Goal: Task Accomplishment & Management: Use online tool/utility

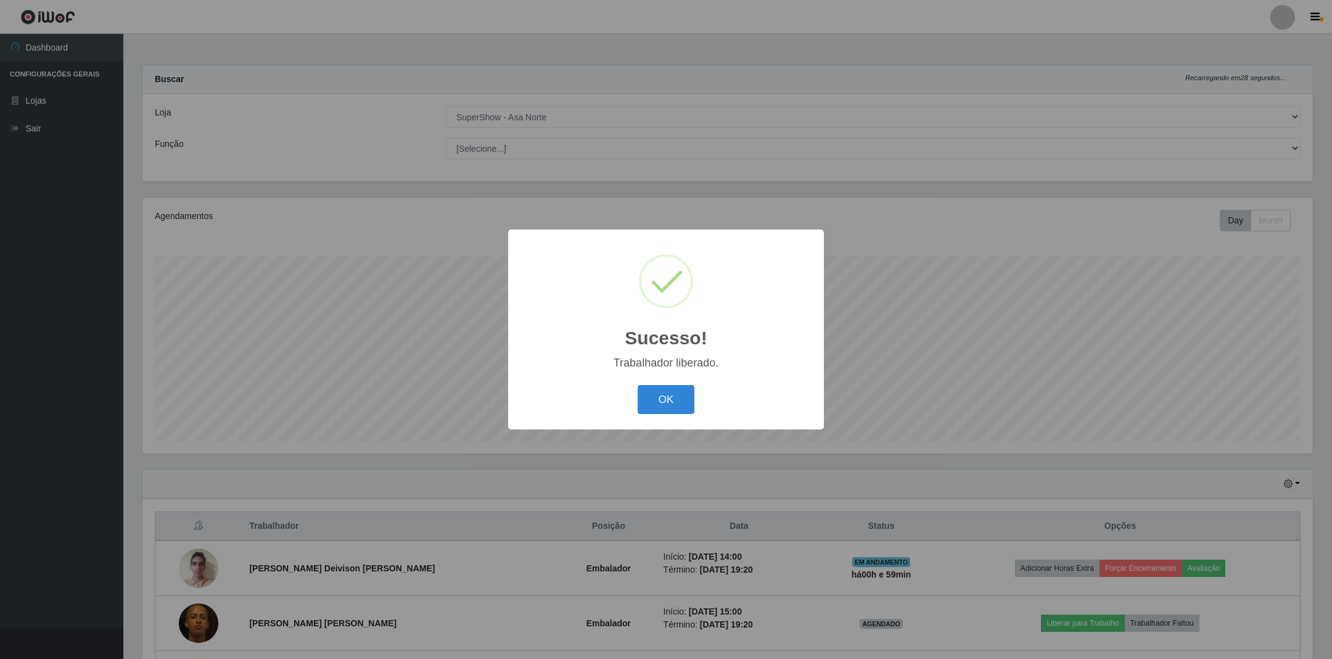
select select "71"
click at [672, 398] on button "OK" at bounding box center [666, 399] width 57 height 29
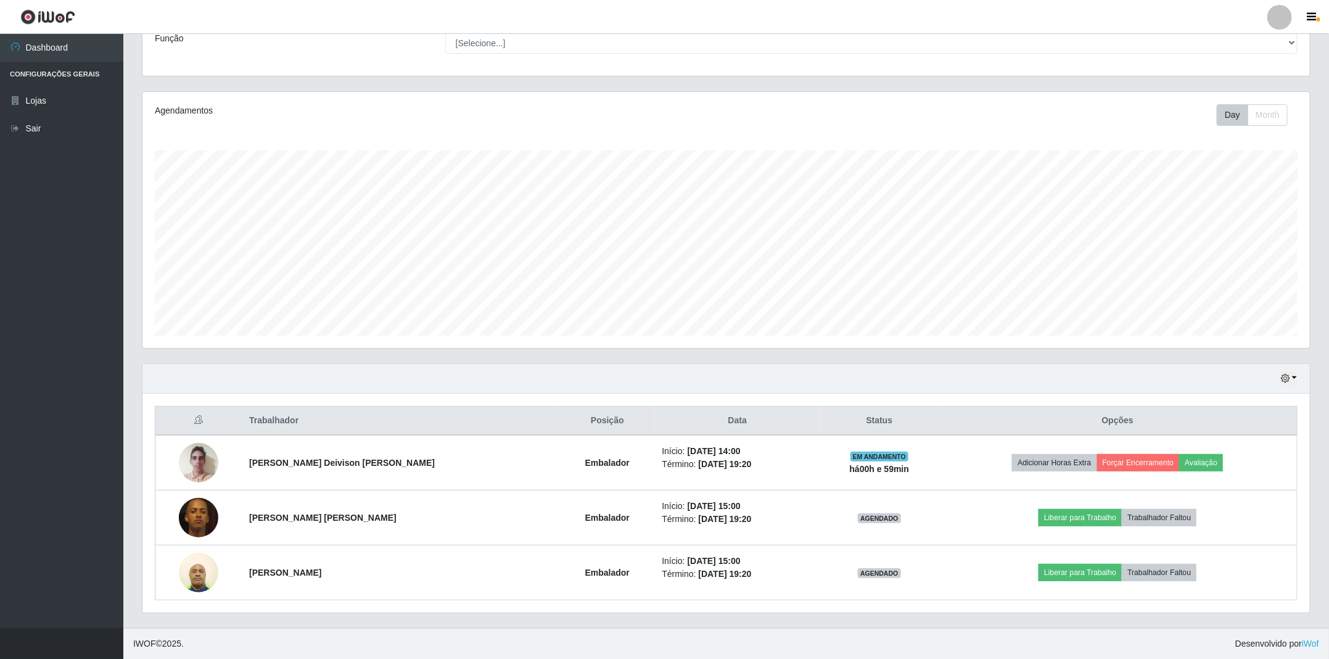
scroll to position [110, 0]
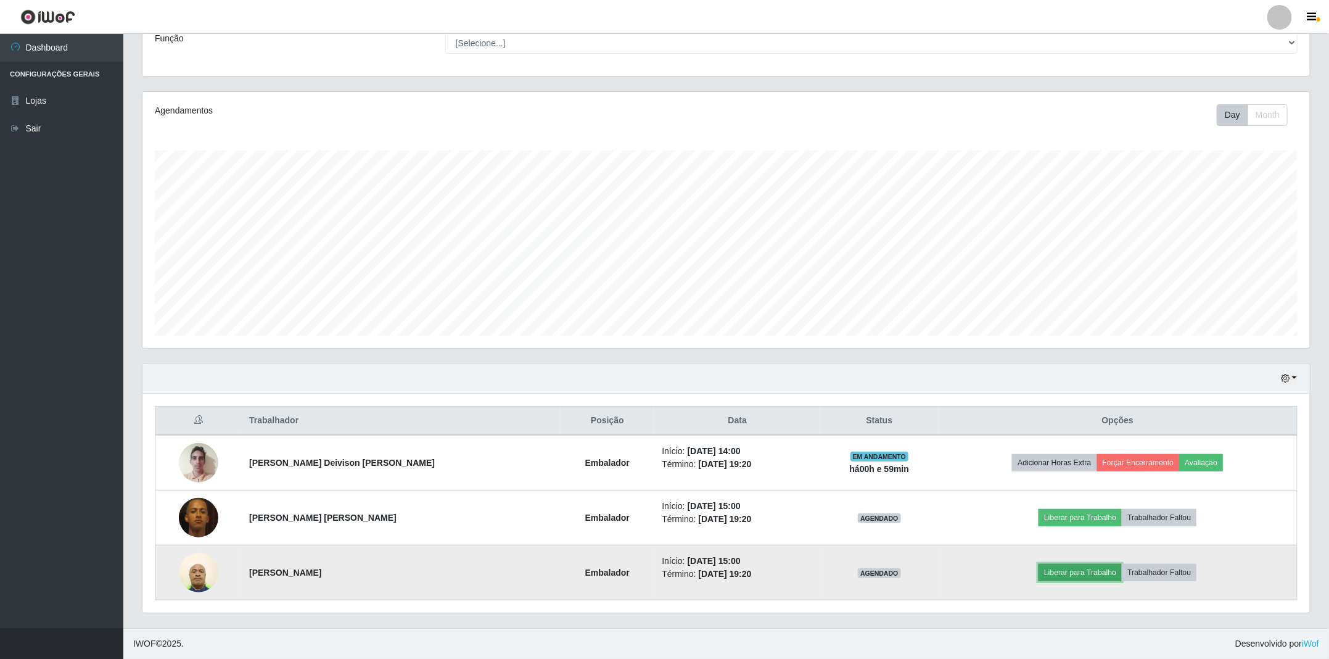
click at [1067, 574] on button "Liberar para Trabalho" at bounding box center [1080, 572] width 83 height 17
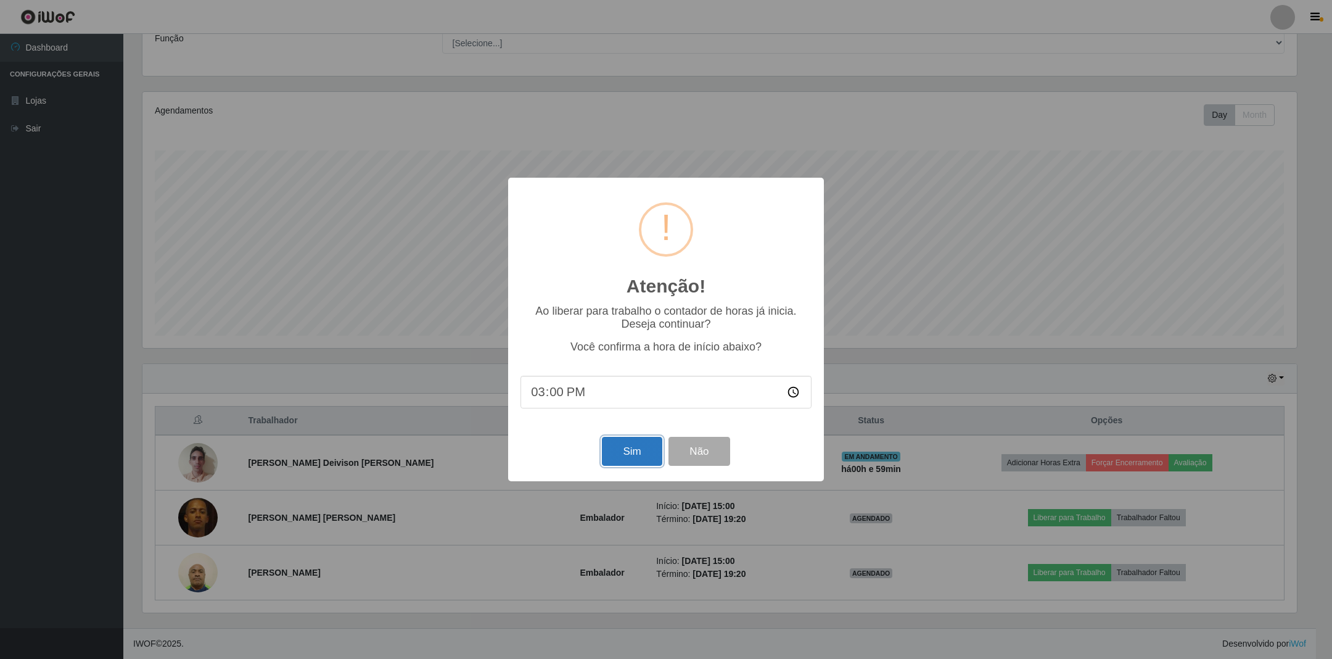
click at [611, 450] on button "Sim" at bounding box center [632, 451] width 60 height 29
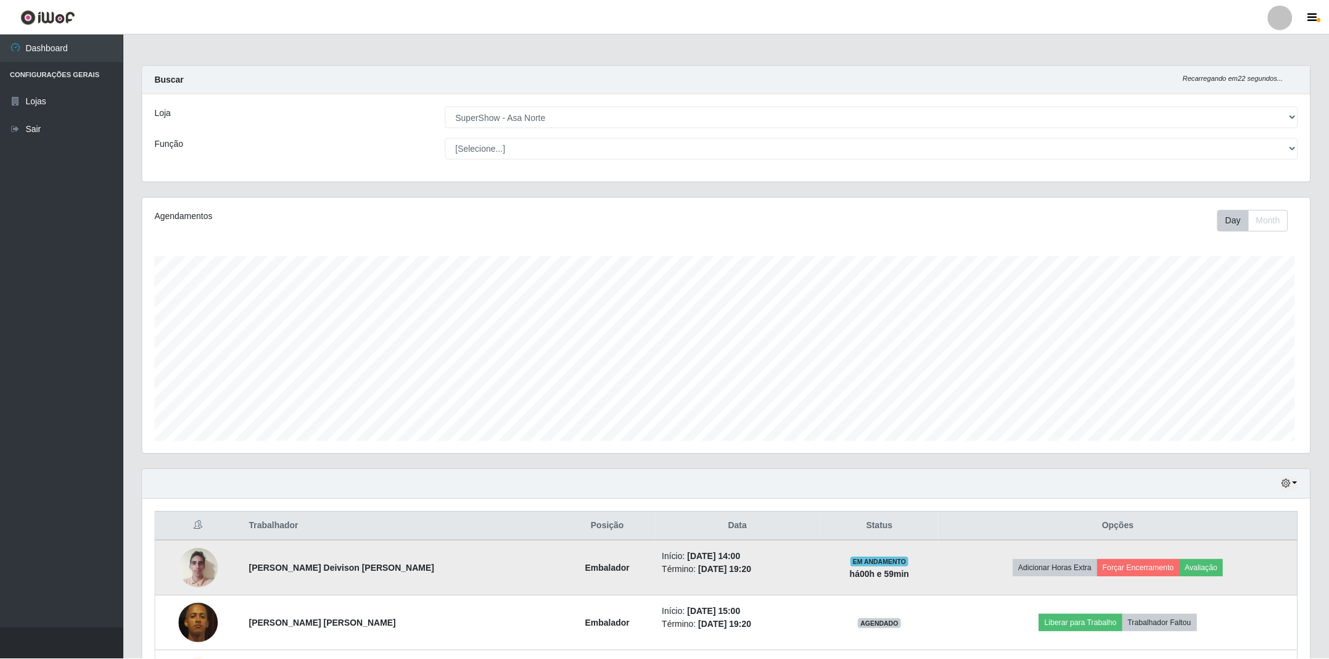
scroll to position [257, 1170]
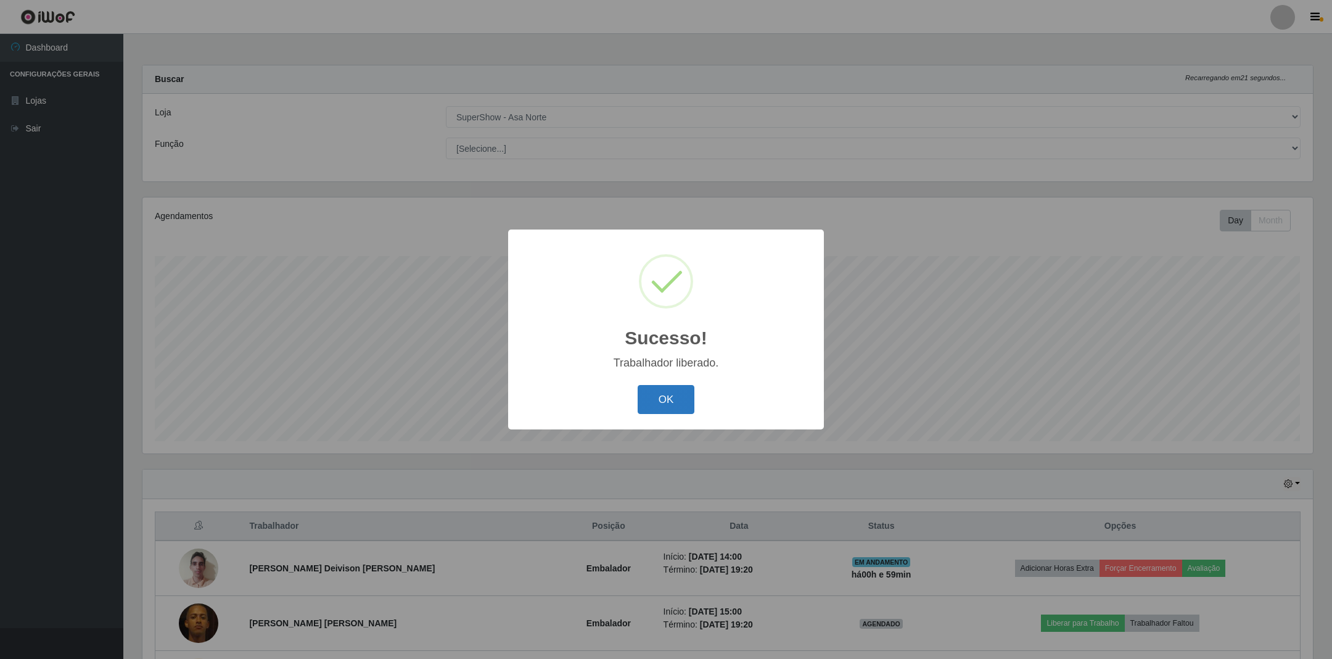
click at [665, 409] on button "OK" at bounding box center [666, 399] width 57 height 29
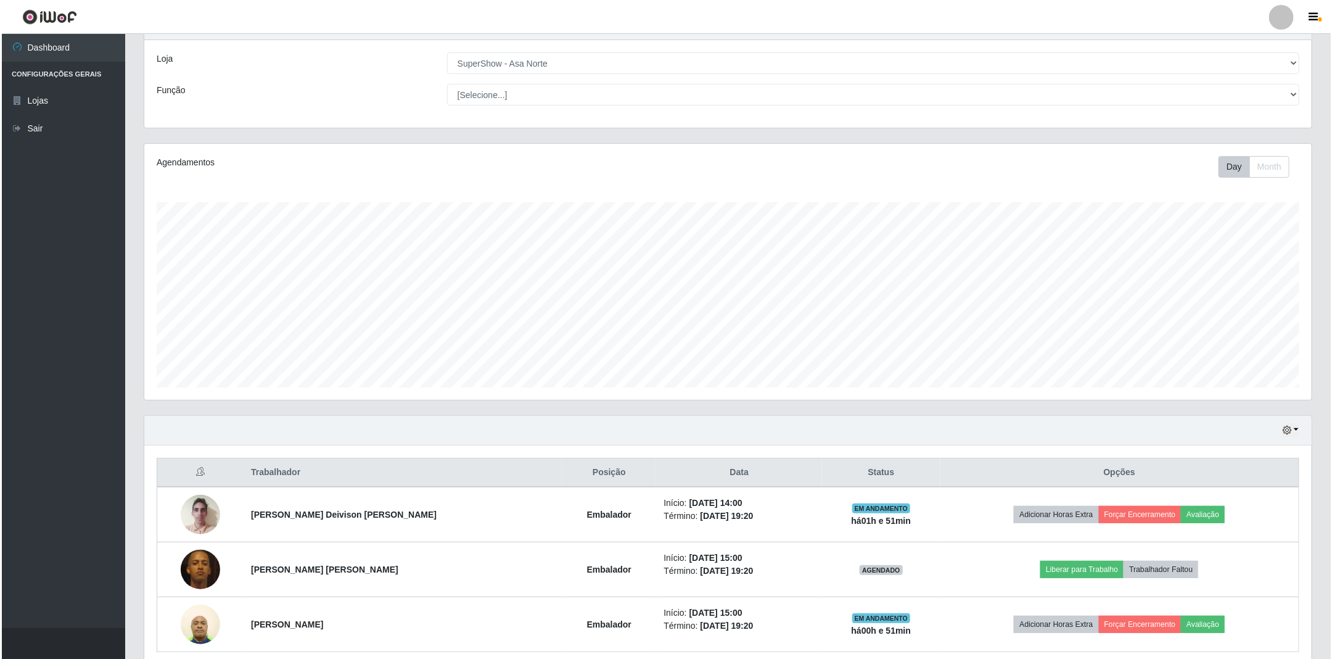
scroll to position [110, 0]
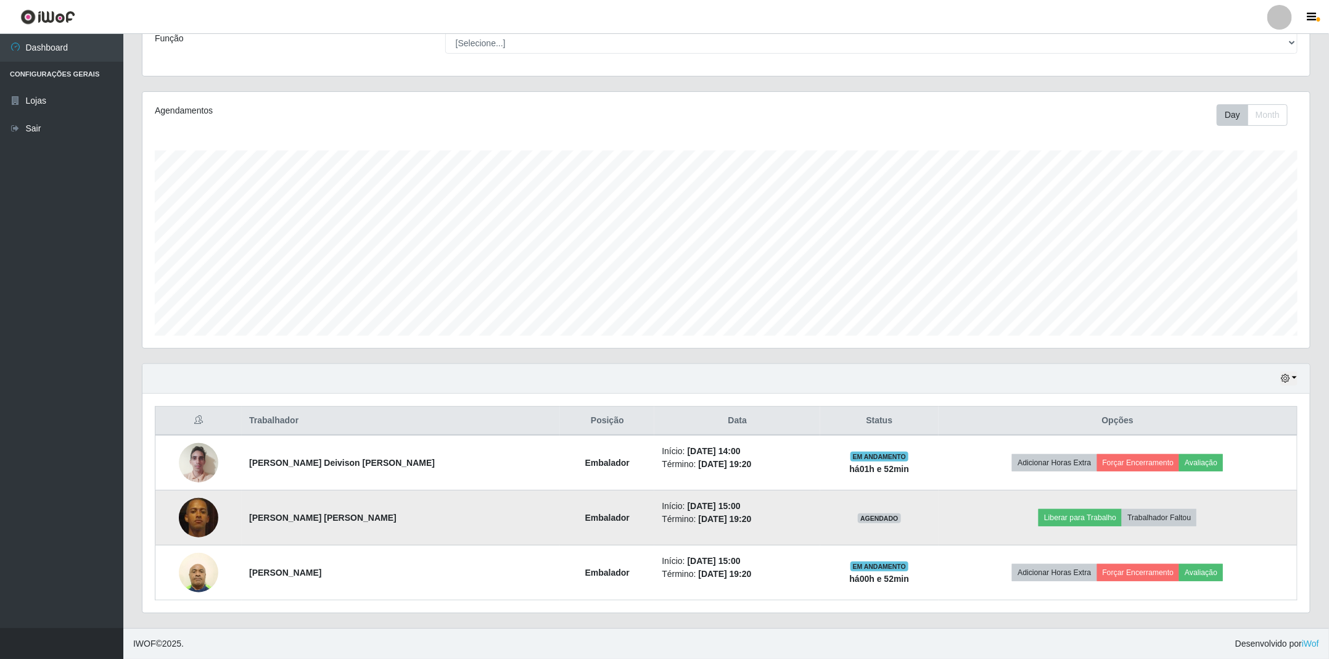
click at [209, 507] on img at bounding box center [198, 517] width 39 height 52
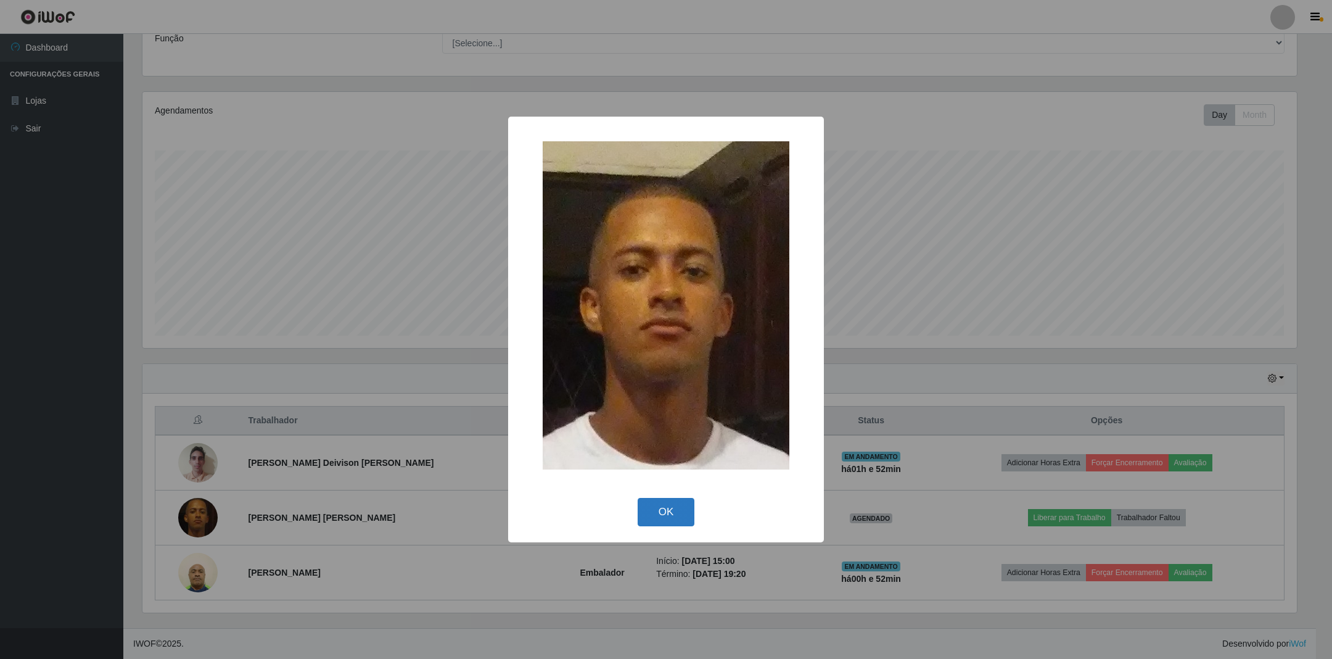
click at [677, 500] on button "OK" at bounding box center [666, 512] width 57 height 29
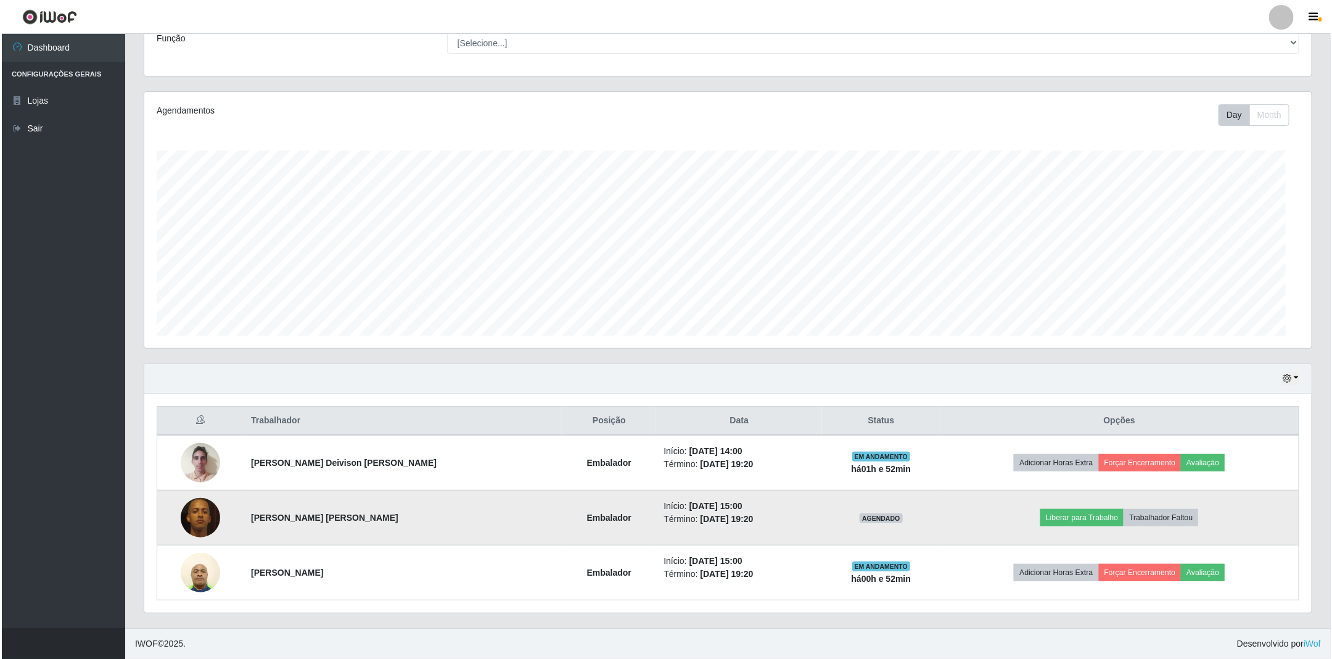
scroll to position [257, 1167]
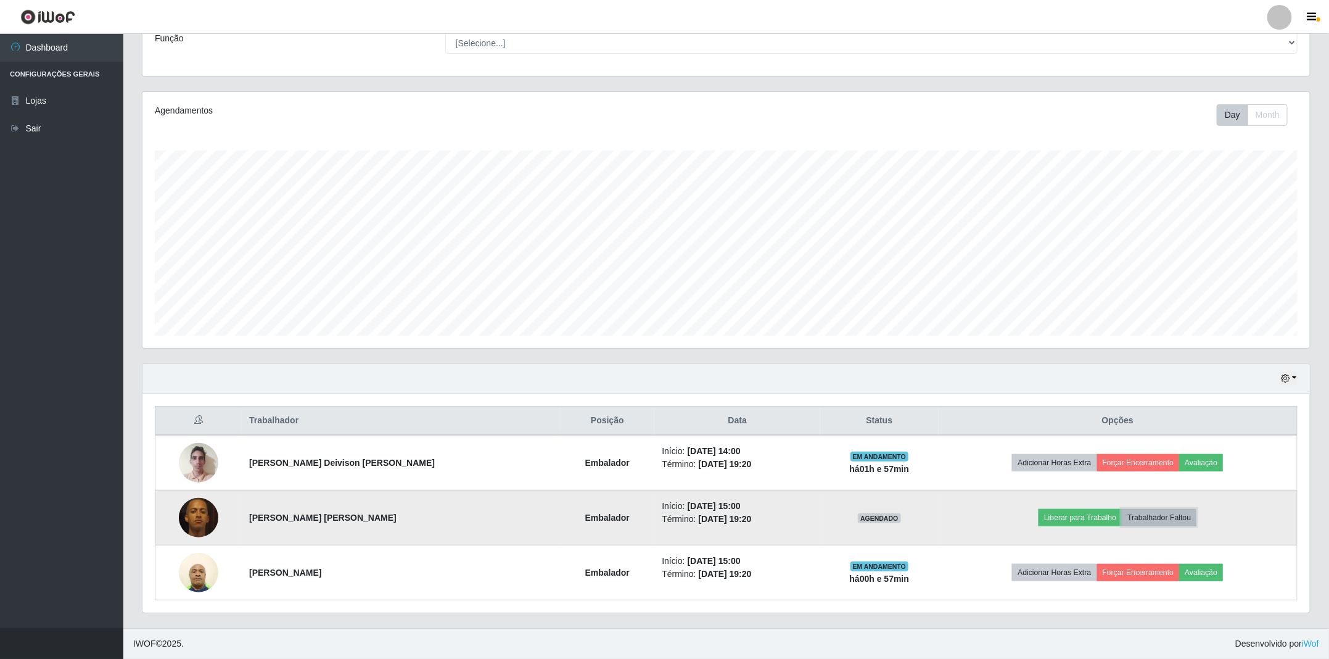
click at [1170, 515] on button "Trabalhador Faltou" at bounding box center [1159, 517] width 75 height 17
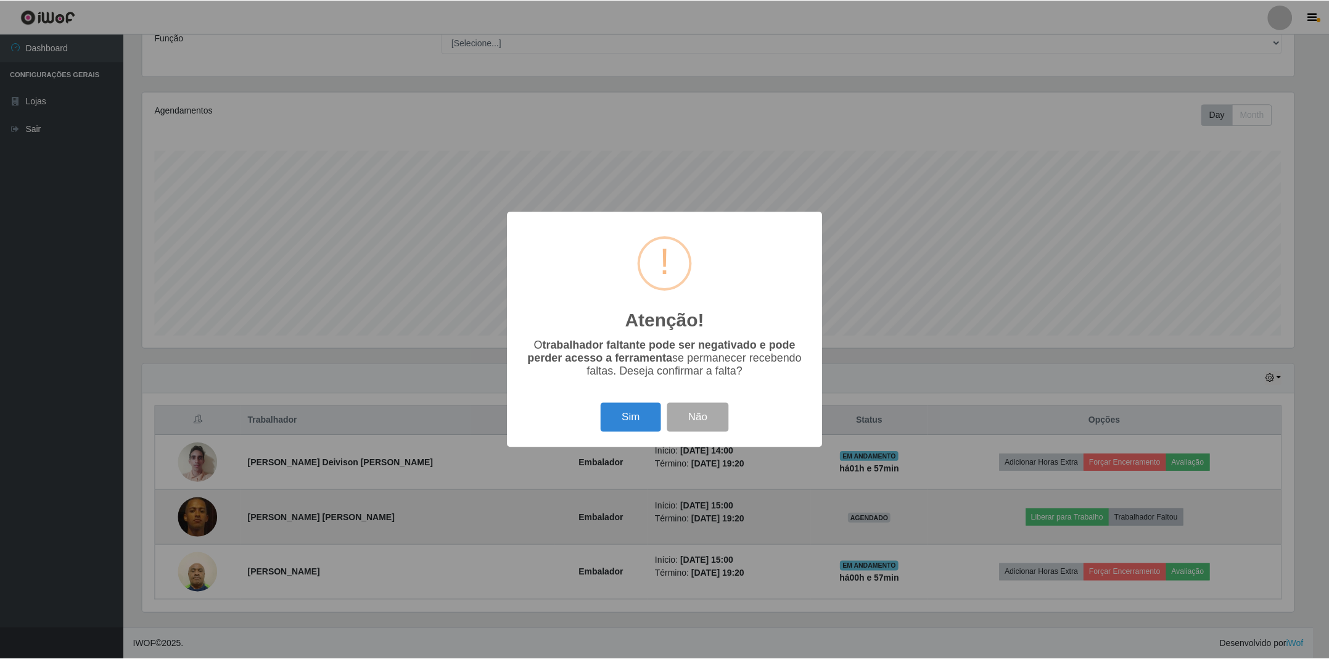
scroll to position [257, 1155]
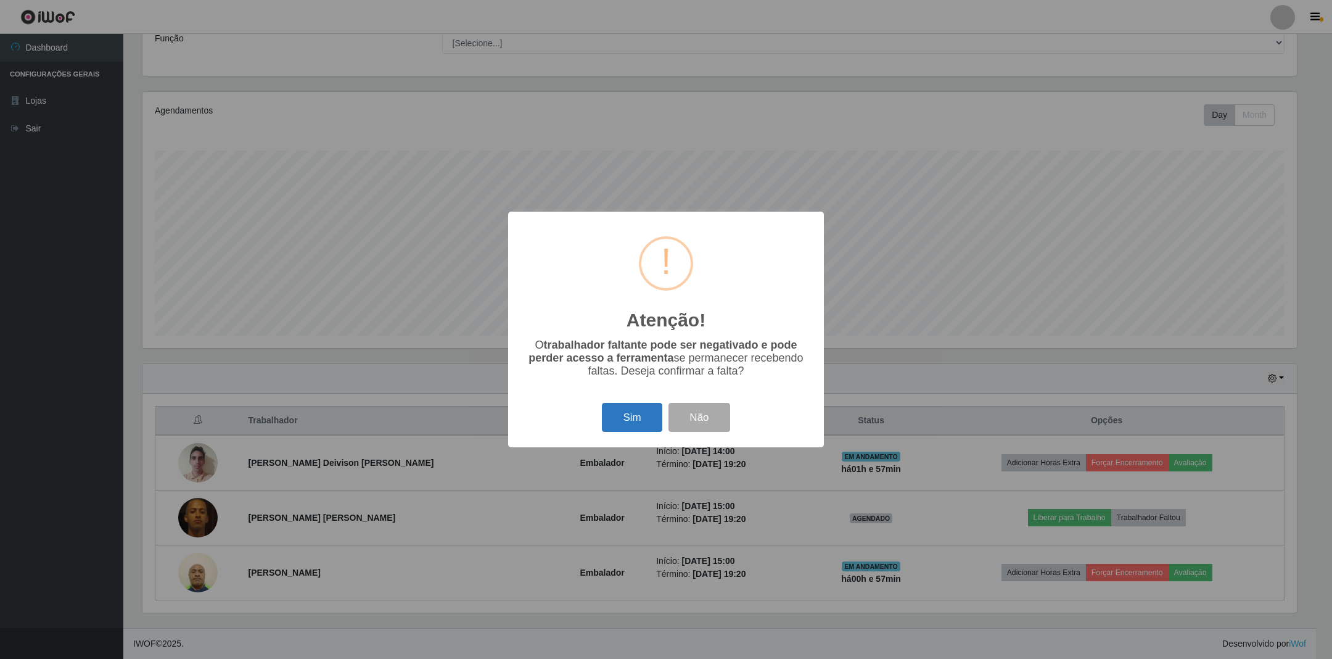
click at [638, 413] on button "Sim" at bounding box center [632, 417] width 60 height 29
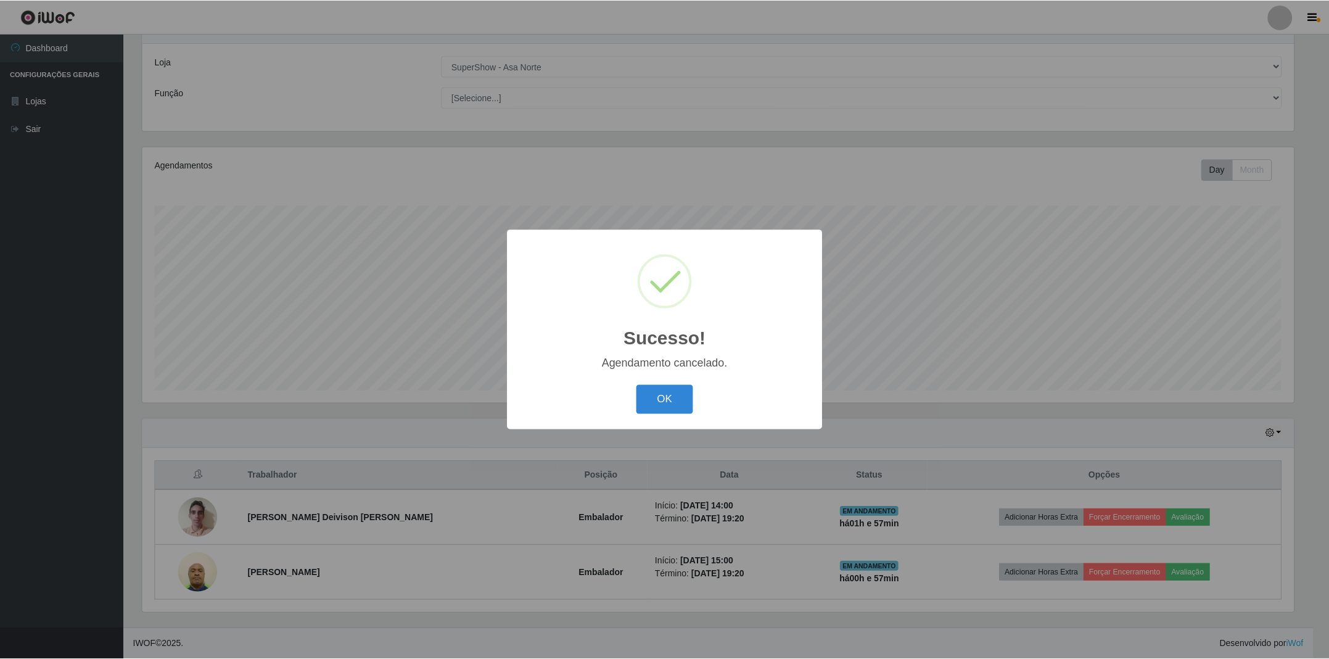
scroll to position [54, 0]
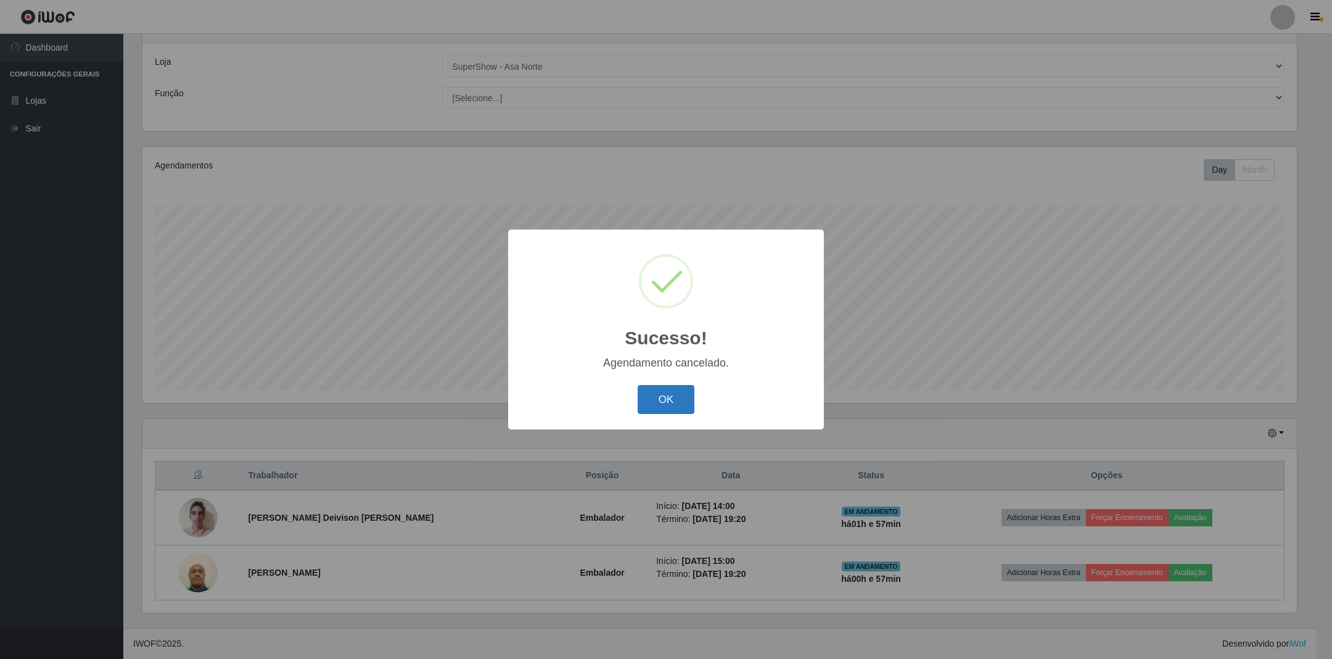
click at [674, 399] on button "OK" at bounding box center [666, 399] width 57 height 29
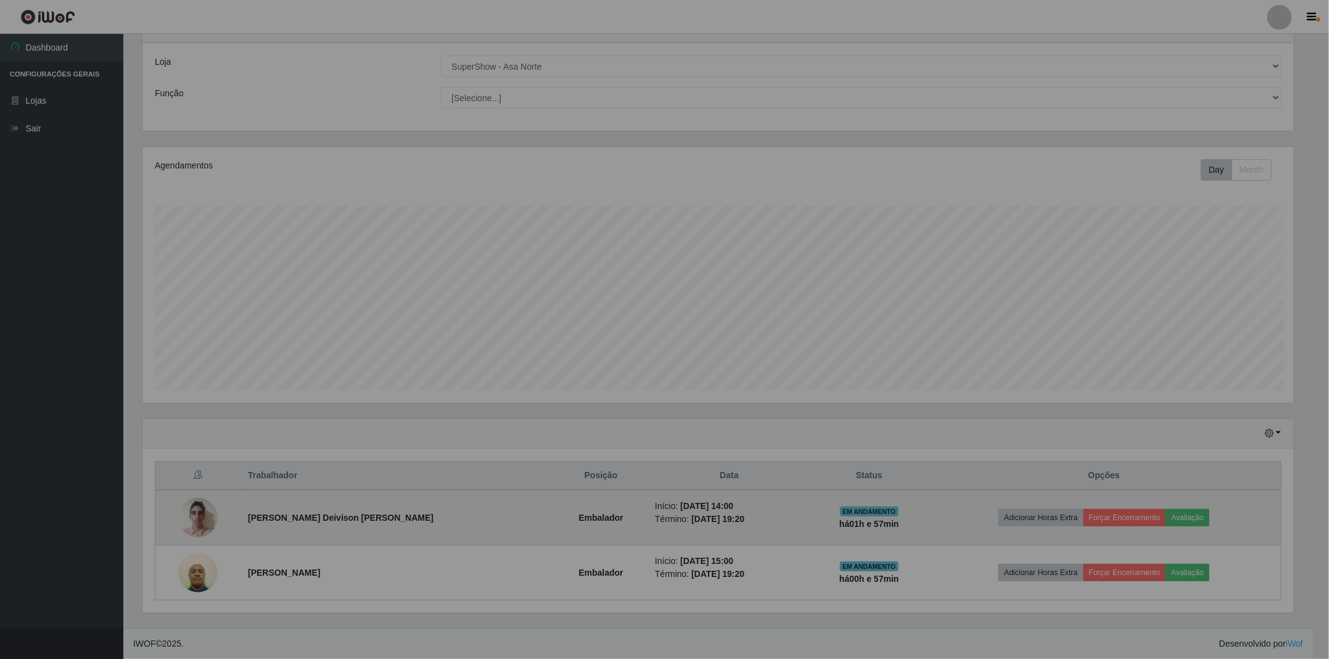
scroll to position [257, 1167]
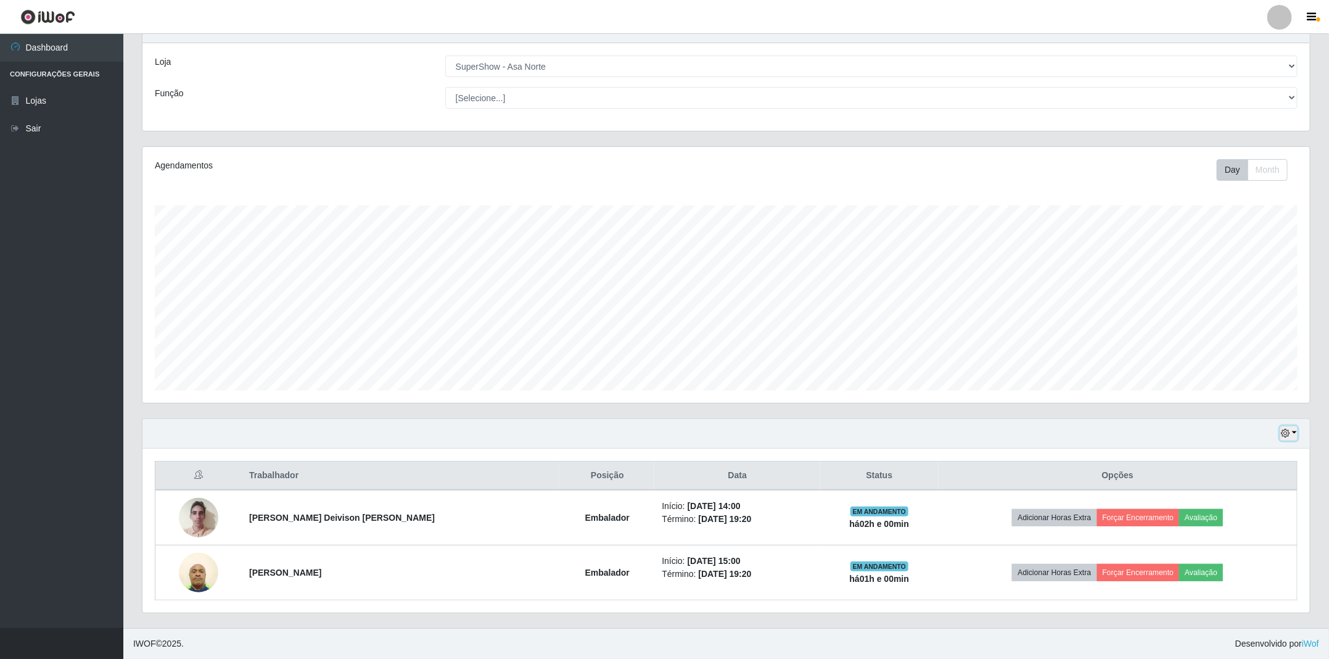
click at [1292, 431] on button "button" at bounding box center [1289, 433] width 17 height 14
click at [1248, 482] on button "1 dia" at bounding box center [1247, 482] width 97 height 26
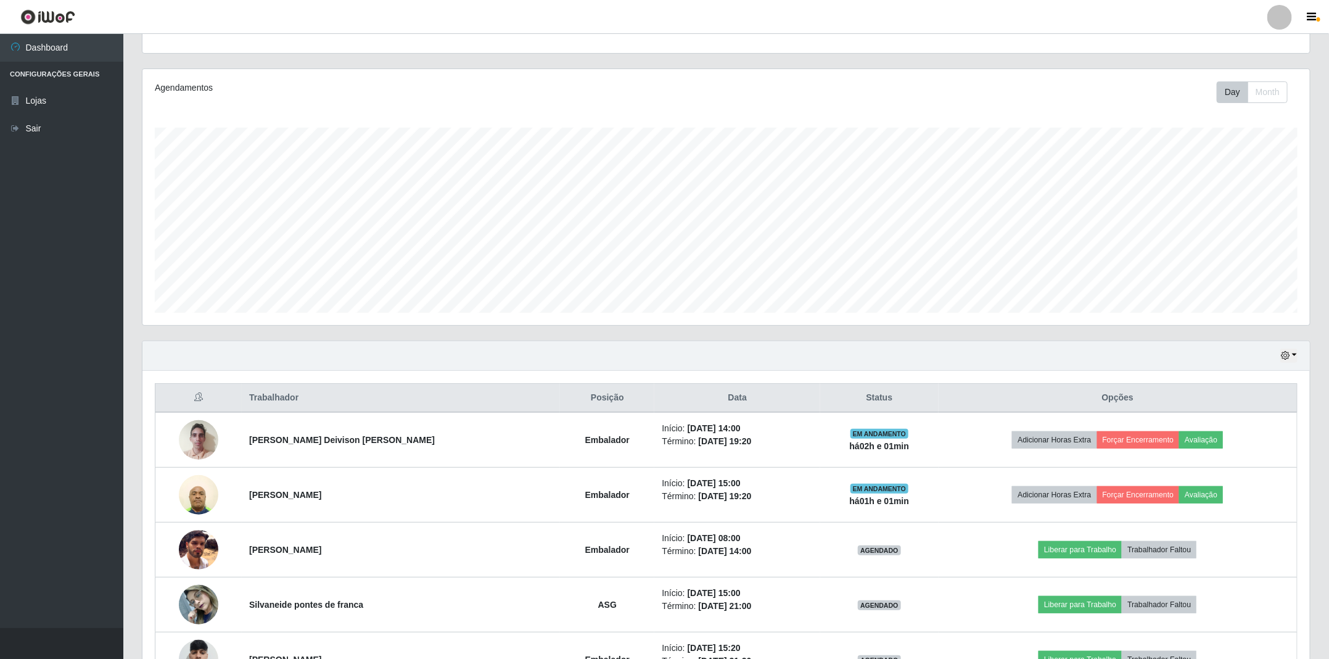
scroll to position [276, 0]
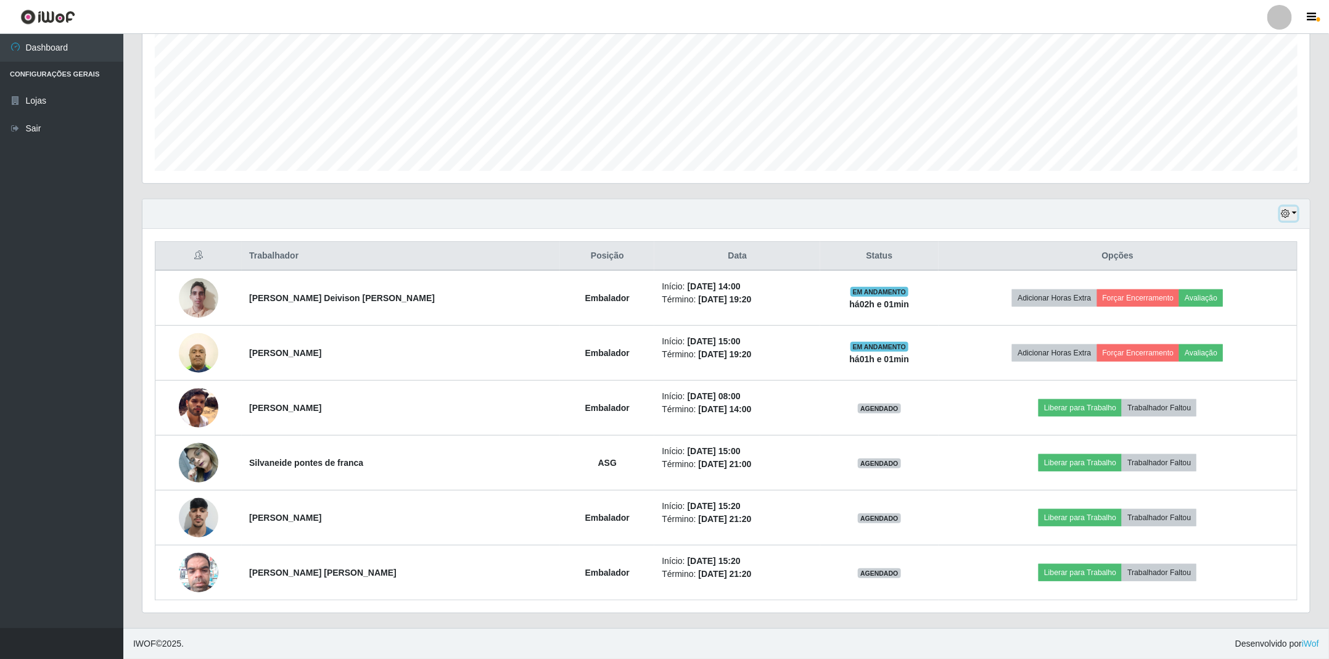
click at [1292, 217] on button "button" at bounding box center [1289, 214] width 17 height 14
click at [1263, 284] on button "3 dias" at bounding box center [1247, 288] width 97 height 26
click at [1294, 213] on button "button" at bounding box center [1289, 214] width 17 height 14
click at [1250, 230] on button "Hoje" at bounding box center [1247, 236] width 97 height 26
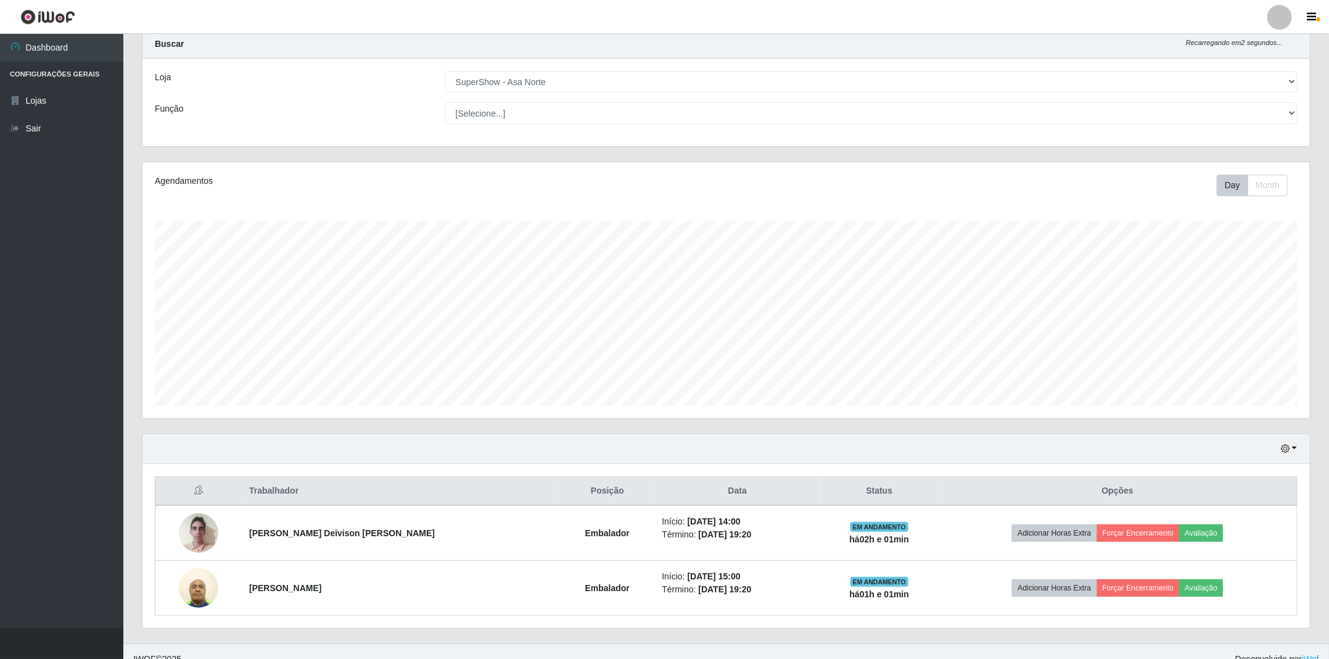
scroll to position [54, 0]
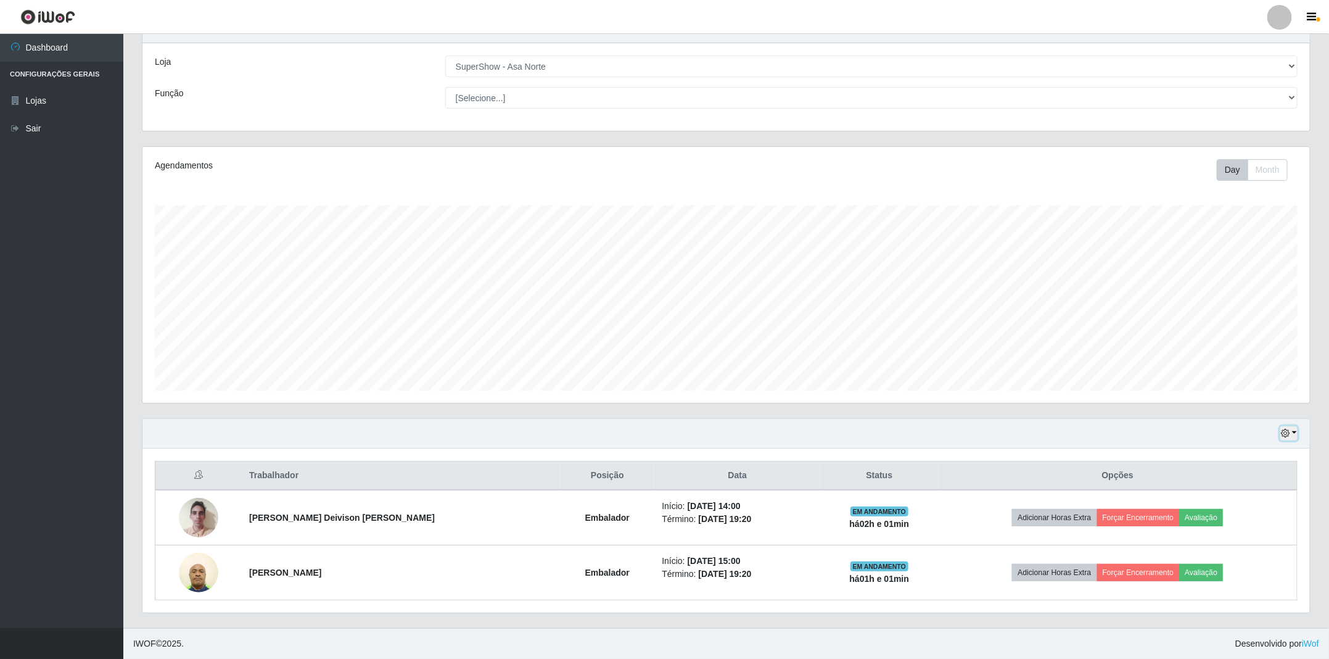
click at [1294, 428] on button "button" at bounding box center [1289, 433] width 17 height 14
click at [1226, 476] on button "1 dia" at bounding box center [1247, 482] width 97 height 26
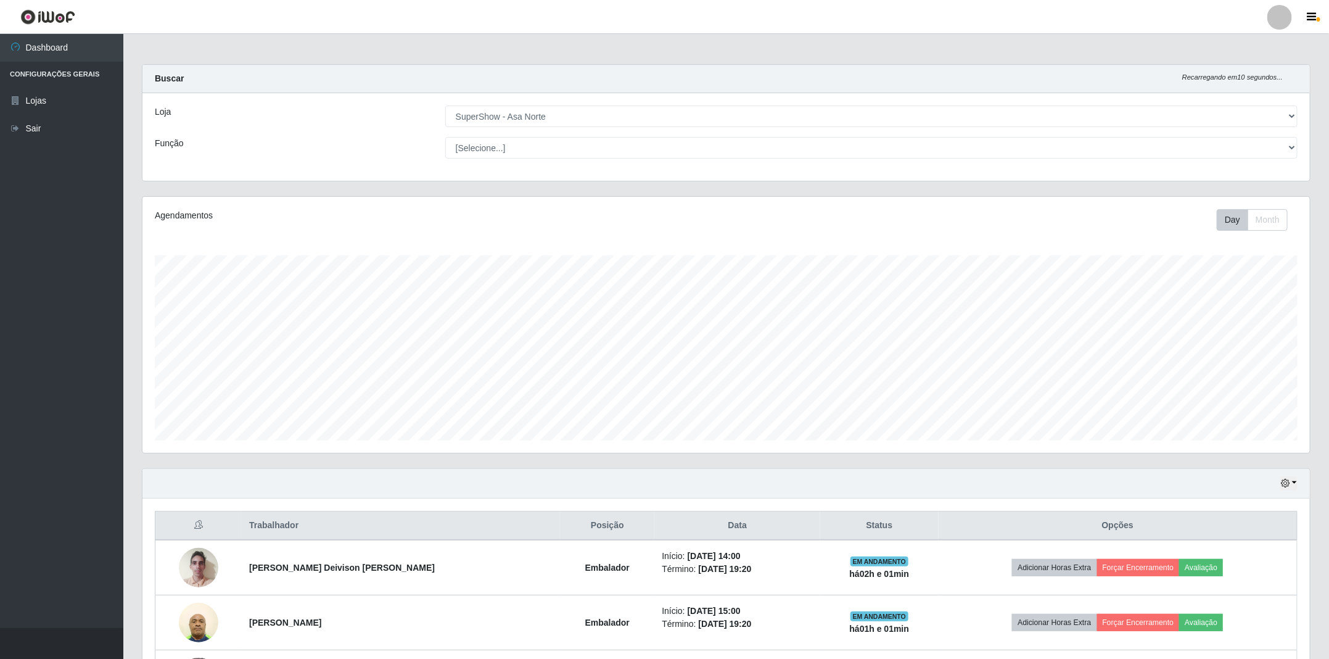
scroll to position [276, 0]
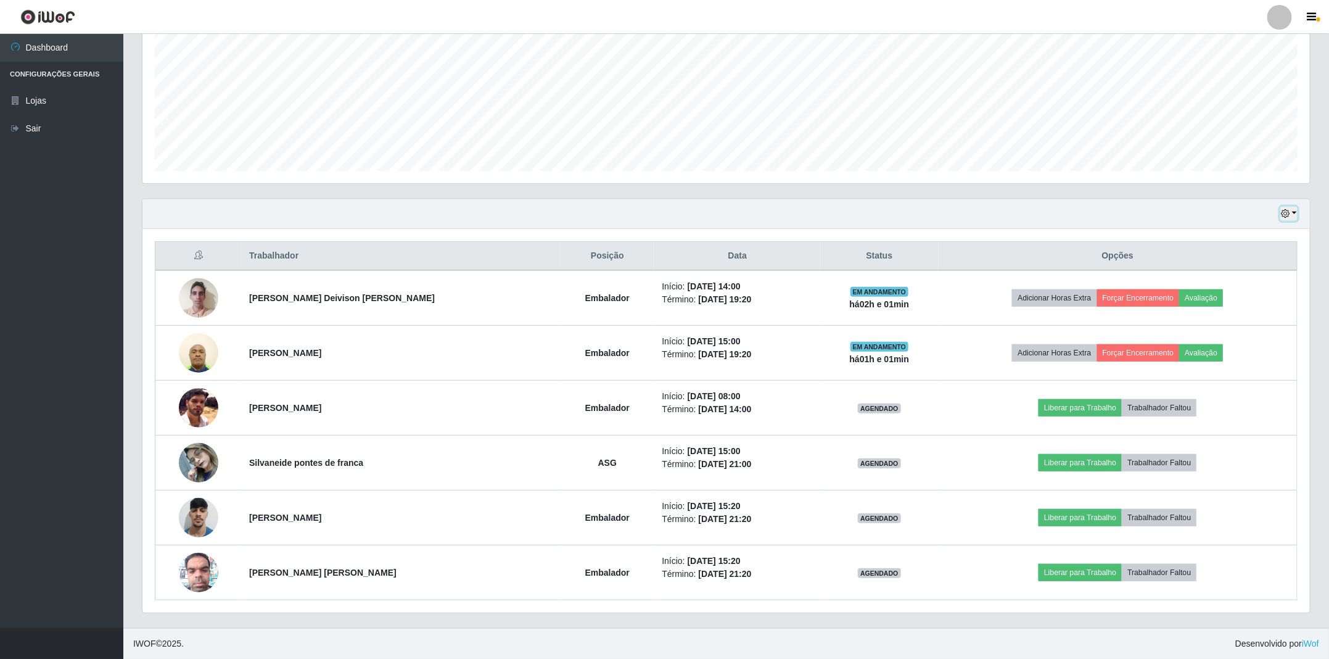
click at [1290, 212] on icon "button" at bounding box center [1285, 213] width 9 height 9
click at [1284, 231] on button "Hoje" at bounding box center [1247, 236] width 97 height 26
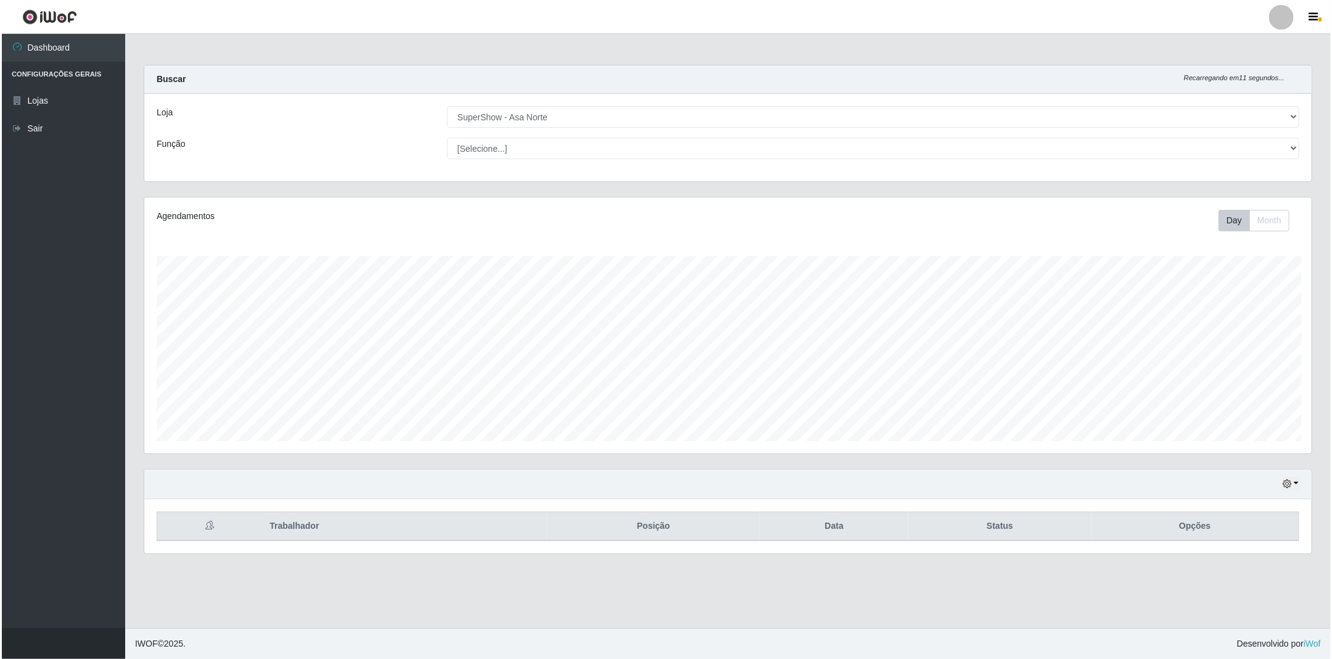
scroll to position [616639, 615727]
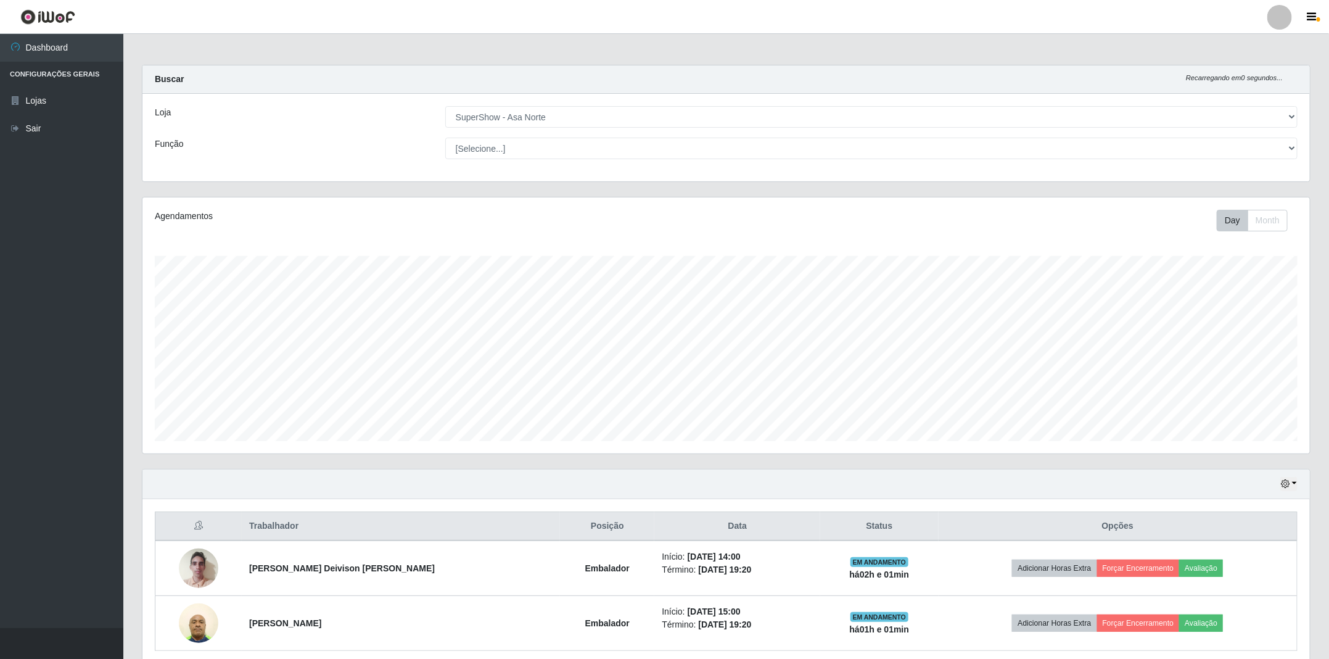
click at [1295, 474] on div "Hoje 1 dia 3 dias 1 Semana Não encerrados" at bounding box center [727, 484] width 1168 height 30
click at [1292, 481] on button "button" at bounding box center [1289, 484] width 17 height 14
click at [1239, 537] on button "1 dia" at bounding box center [1247, 532] width 97 height 26
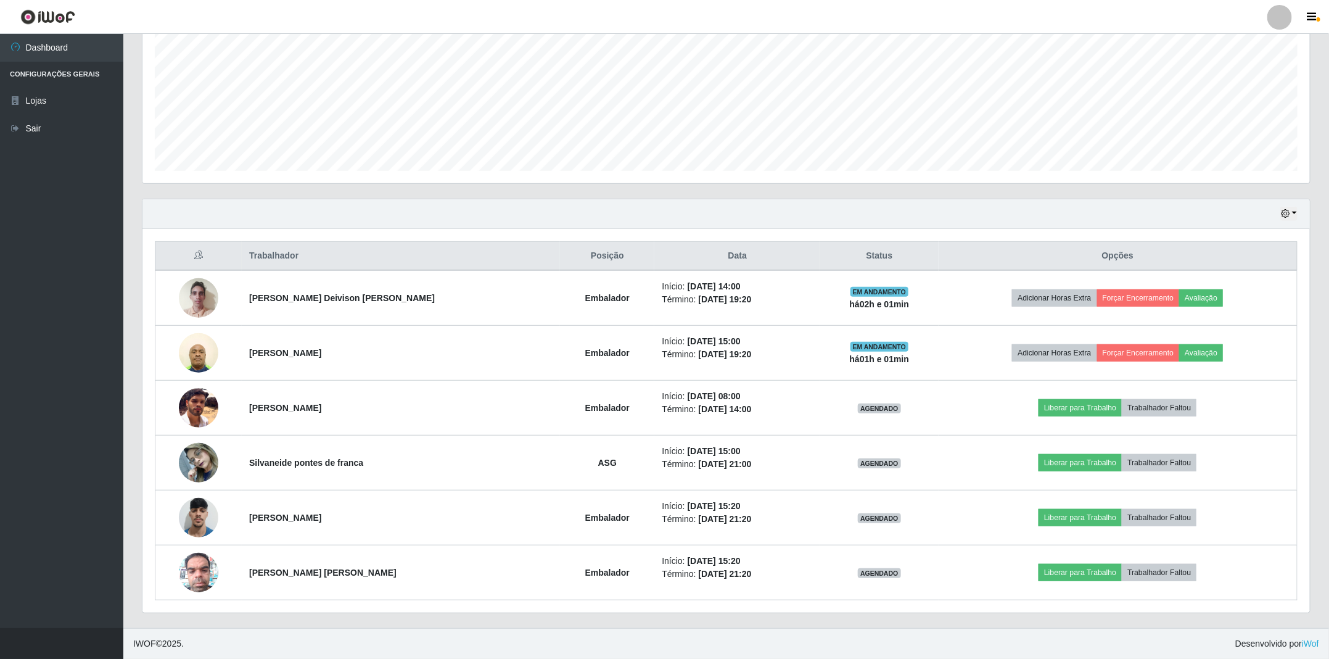
scroll to position [276, 0]
click at [1288, 211] on icon "button" at bounding box center [1285, 213] width 9 height 9
click at [1281, 228] on button "Hoje" at bounding box center [1247, 236] width 97 height 26
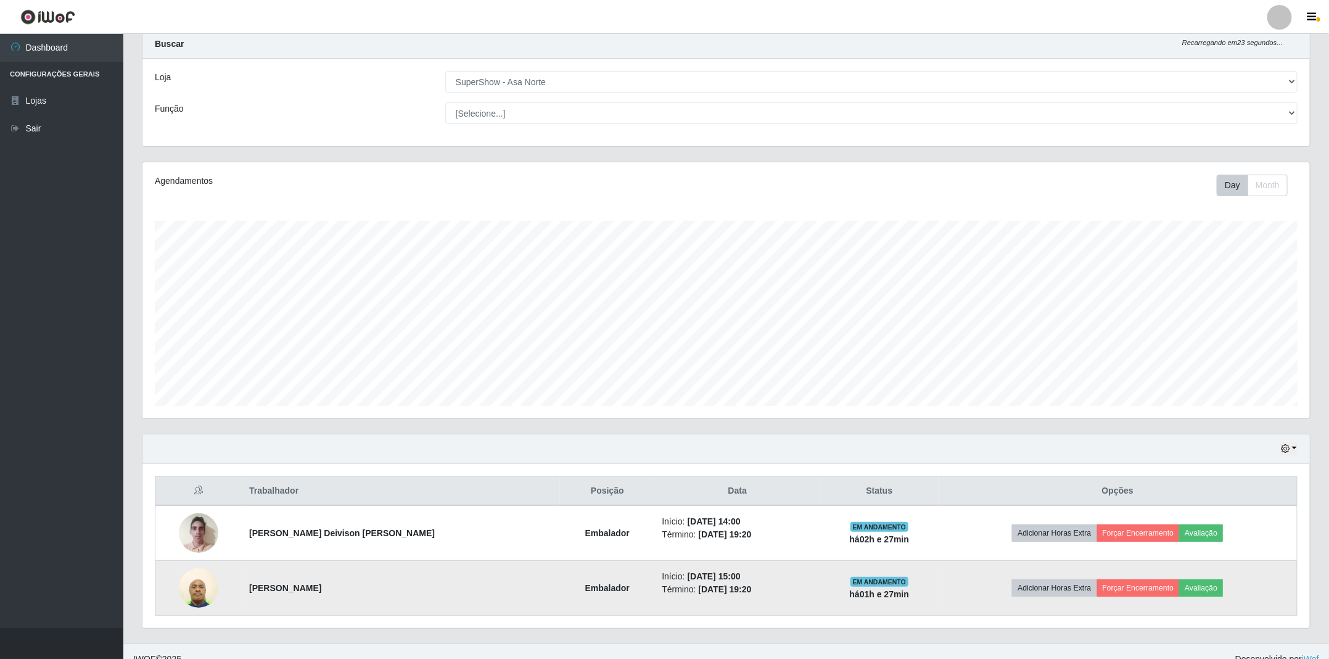
scroll to position [54, 0]
